Goal: Navigation & Orientation: Find specific page/section

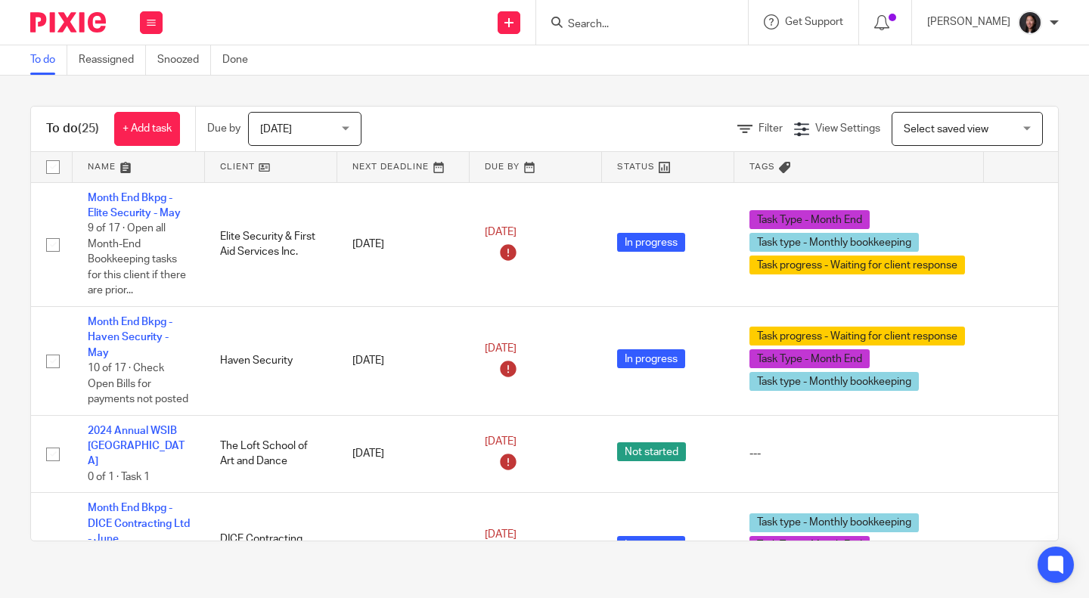
click at [269, 169] on link at bounding box center [271, 167] width 132 height 30
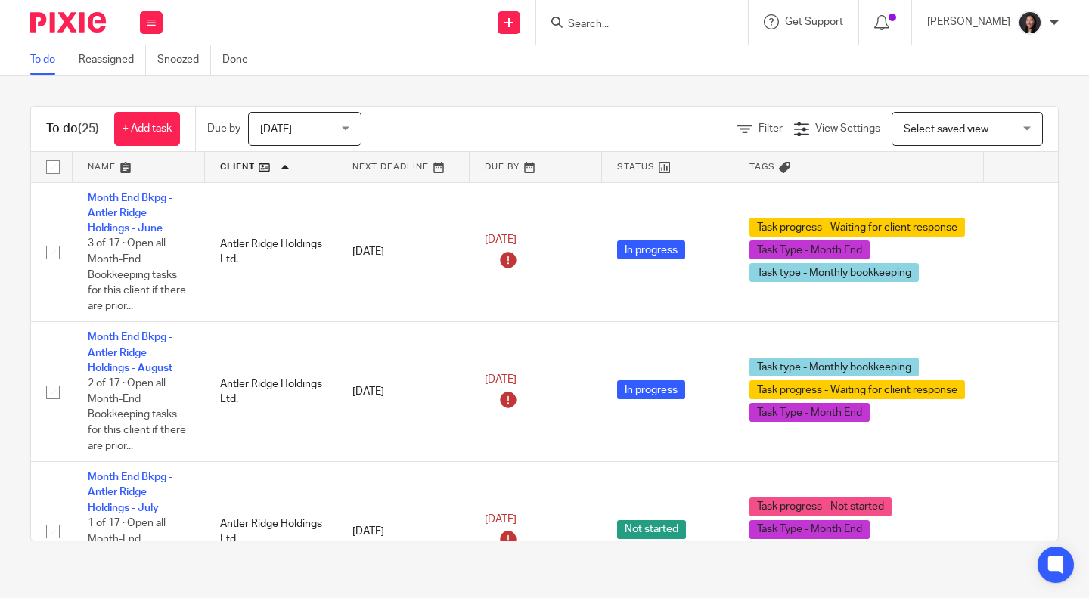
click at [712, 82] on div "To do (25) + Add task Due by Today Today Today Tomorrow This week Next week Thi…" at bounding box center [544, 324] width 1089 height 496
